Goal: Task Accomplishment & Management: Manage account settings

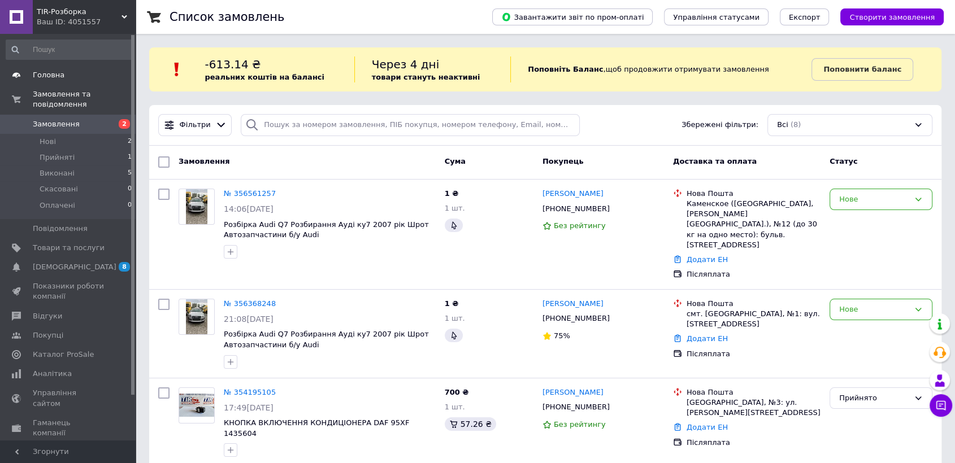
click at [59, 68] on link "Головна" at bounding box center [69, 75] width 138 height 19
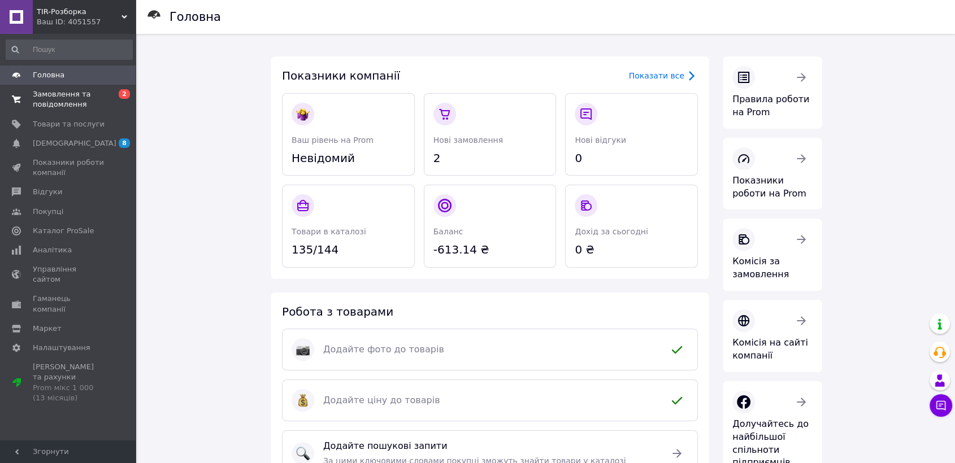
click at [66, 85] on link "Замовлення та повідомлення 0 2" at bounding box center [69, 99] width 138 height 29
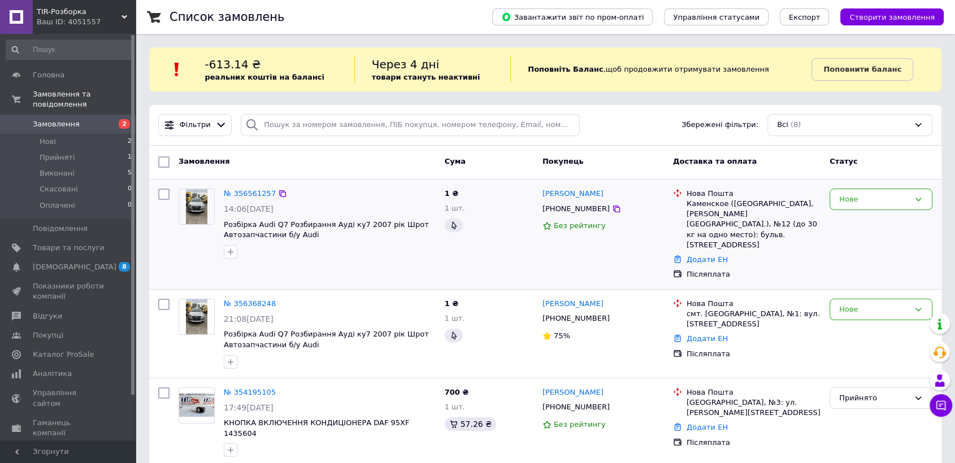
click at [308, 249] on div at bounding box center [329, 252] width 216 height 18
click at [52, 137] on span "Нові" at bounding box center [48, 142] width 16 height 10
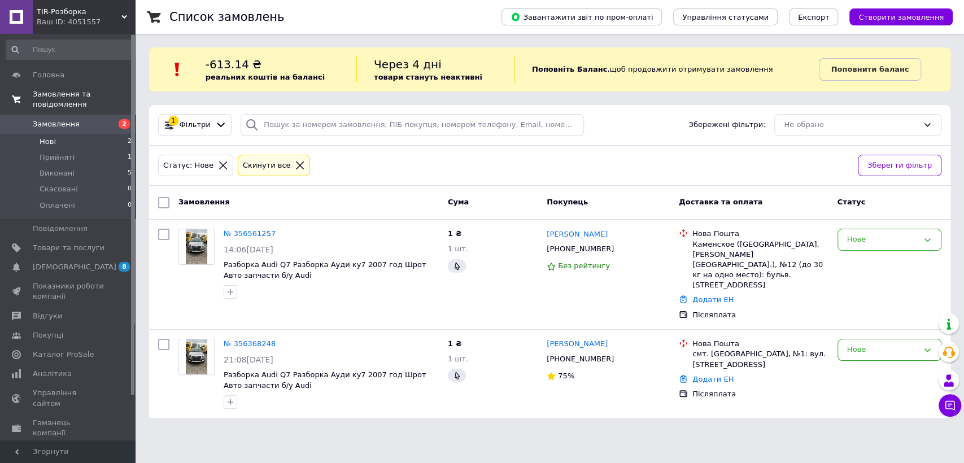
click at [68, 94] on span "Замовлення та повідомлення" at bounding box center [84, 99] width 103 height 20
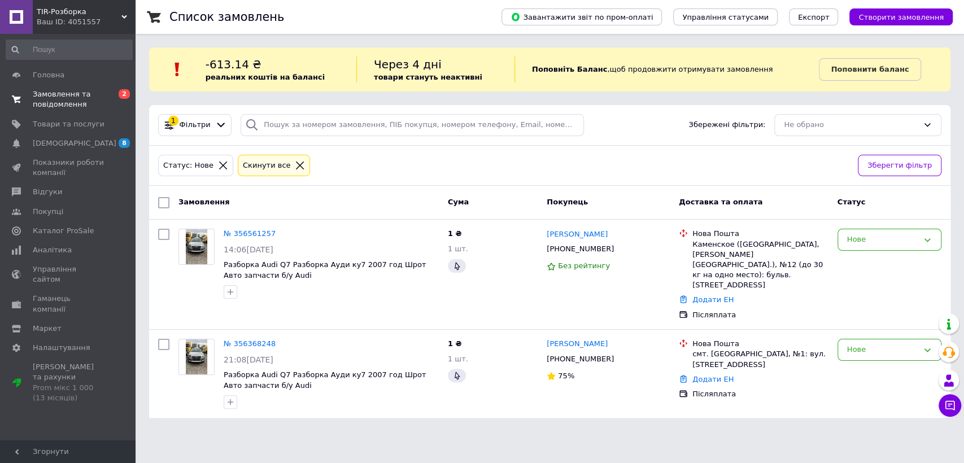
click at [49, 92] on span "Замовлення та повідомлення" at bounding box center [69, 99] width 72 height 20
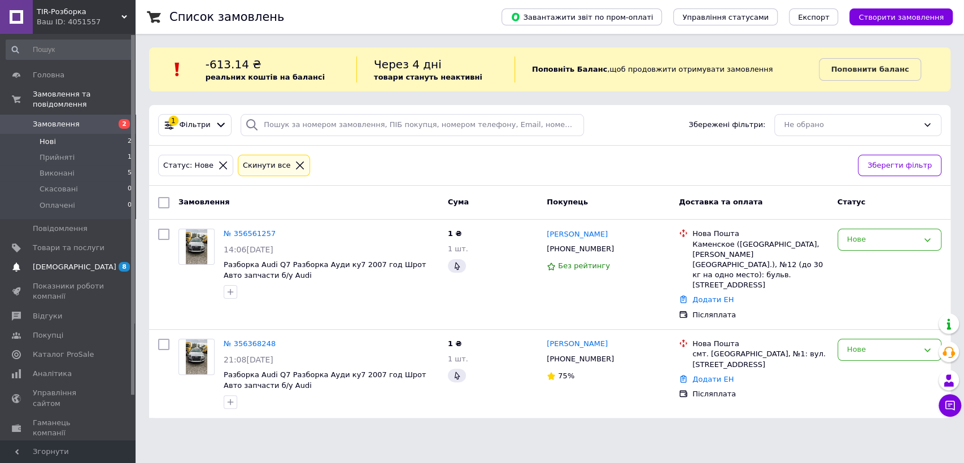
click at [72, 262] on span "[DEMOGRAPHIC_DATA]" at bounding box center [75, 267] width 84 height 10
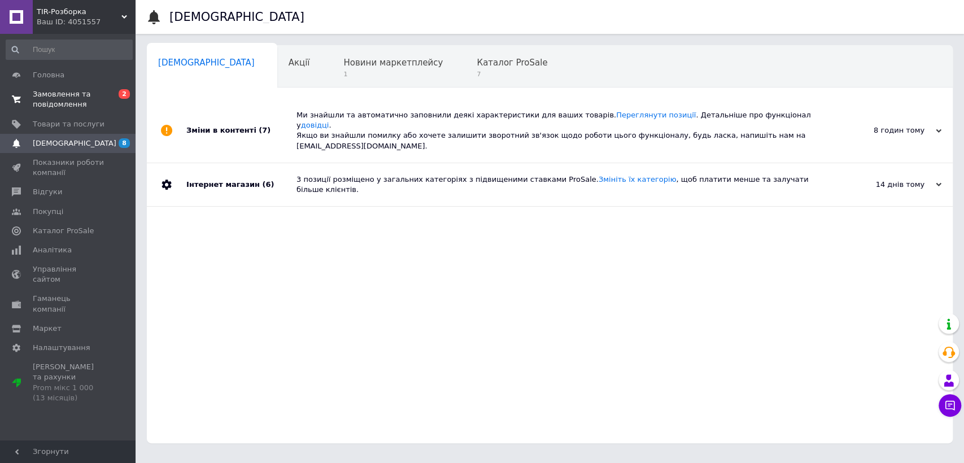
click at [92, 93] on span "Замовлення та повідомлення" at bounding box center [69, 99] width 72 height 20
